Goal: Information Seeking & Learning: Learn about a topic

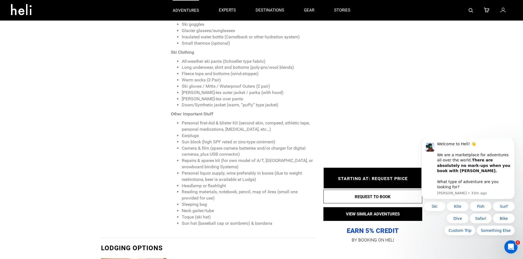
scroll to position [972, 0]
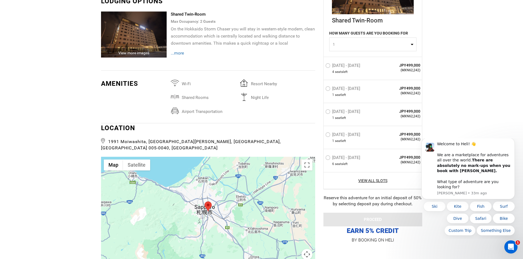
scroll to position [1102, 0]
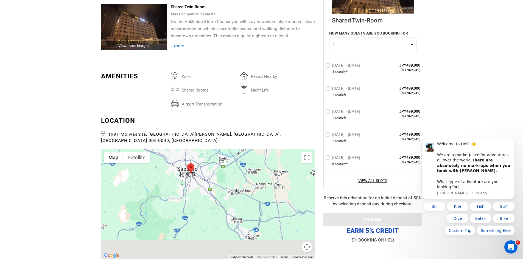
drag, startPoint x: 272, startPoint y: 206, endPoint x: 260, endPoint y: 182, distance: 26.8
click at [260, 182] on div at bounding box center [208, 205] width 214 height 110
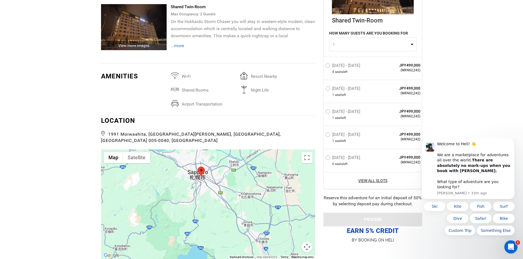
drag, startPoint x: 248, startPoint y: 196, endPoint x: 257, endPoint y: 199, distance: 10.1
click at [258, 199] on div at bounding box center [208, 205] width 214 height 110
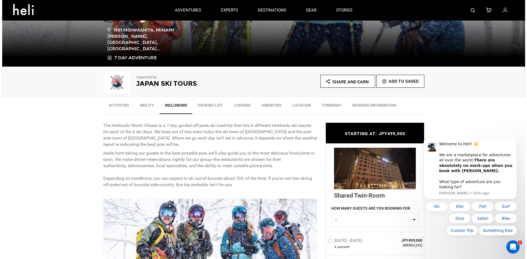
scroll to position [37, 0]
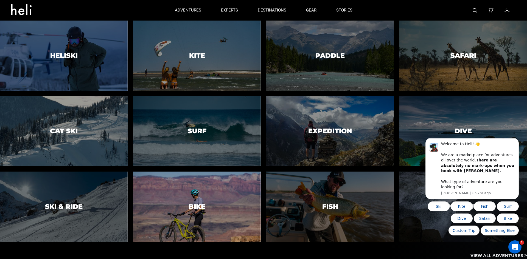
drag, startPoint x: 212, startPoint y: 199, endPoint x: 195, endPoint y: 206, distance: 17.7
click at [195, 206] on h3 "Bike" at bounding box center [197, 206] width 17 height 7
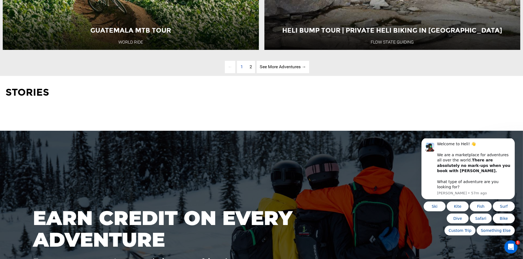
scroll to position [1921, 0]
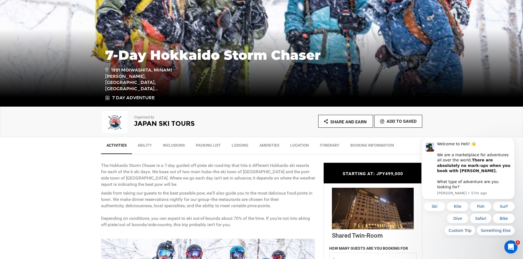
scroll to position [82, 0]
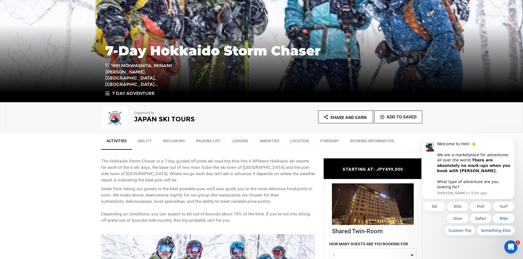
click at [299, 143] on link "Location" at bounding box center [300, 143] width 30 height 14
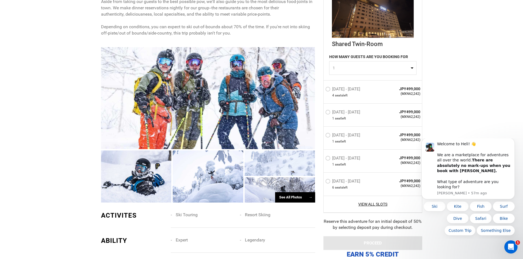
scroll to position [287, 0]
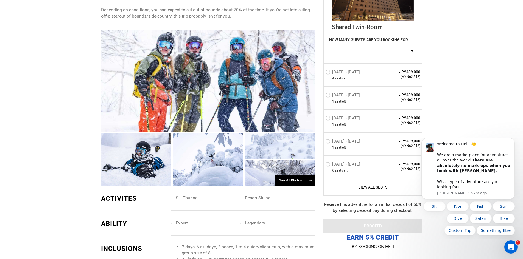
click at [297, 177] on div "See All Photos →" at bounding box center [295, 180] width 40 height 11
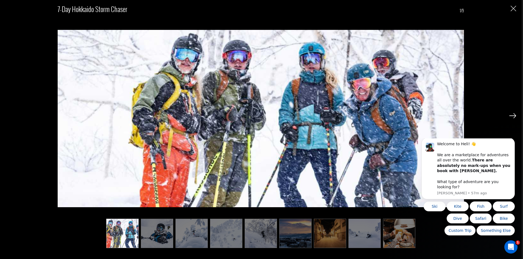
click at [157, 238] on img at bounding box center [157, 233] width 32 height 29
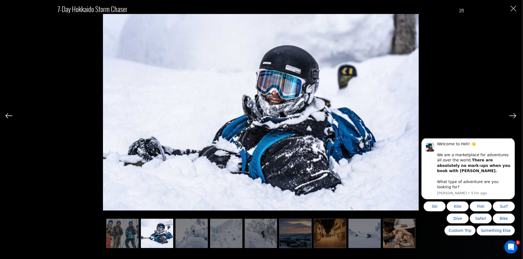
click at [204, 231] on img at bounding box center [191, 233] width 32 height 29
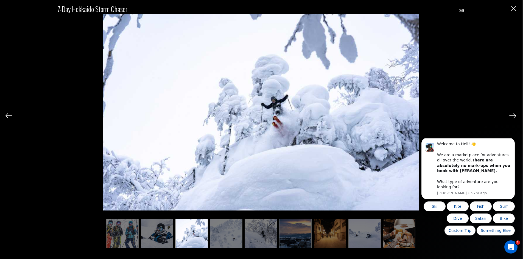
click at [229, 230] on img at bounding box center [226, 233] width 32 height 29
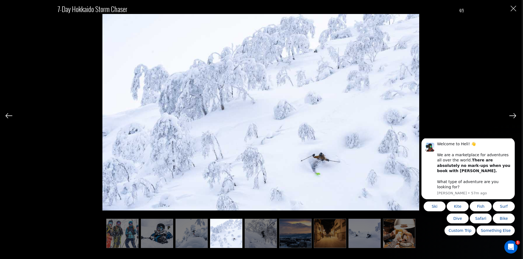
click at [247, 231] on img at bounding box center [260, 233] width 32 height 29
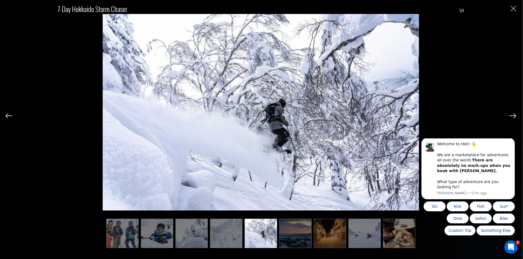
click at [269, 238] on img at bounding box center [260, 233] width 32 height 29
click at [288, 235] on img at bounding box center [295, 233] width 32 height 29
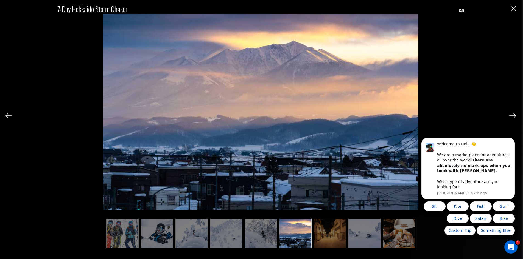
click at [323, 237] on img at bounding box center [330, 233] width 32 height 29
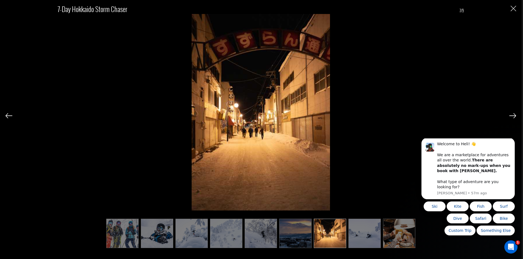
click at [359, 227] on img at bounding box center [364, 233] width 32 height 29
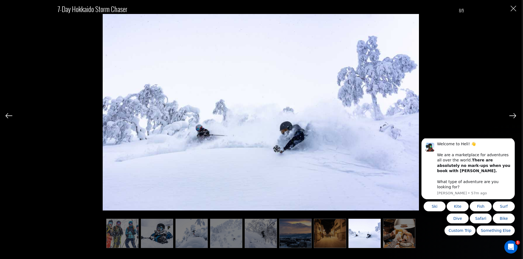
click at [390, 237] on img at bounding box center [399, 233] width 32 height 29
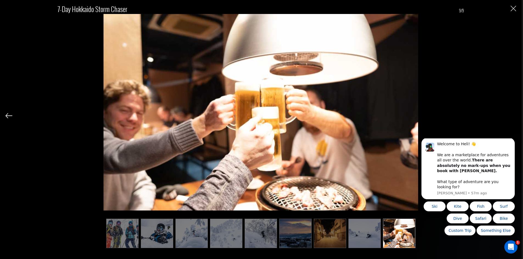
click at [396, 237] on img at bounding box center [399, 233] width 32 height 29
click at [512, 6] on button "Close" at bounding box center [512, 8] width 5 height 6
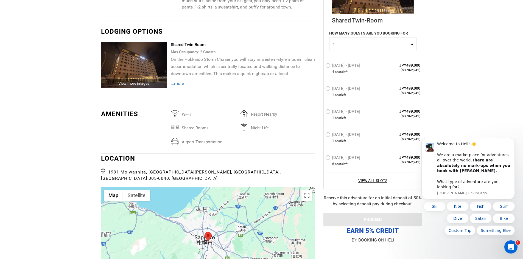
scroll to position [1192, 0]
